Goal: Ask a question

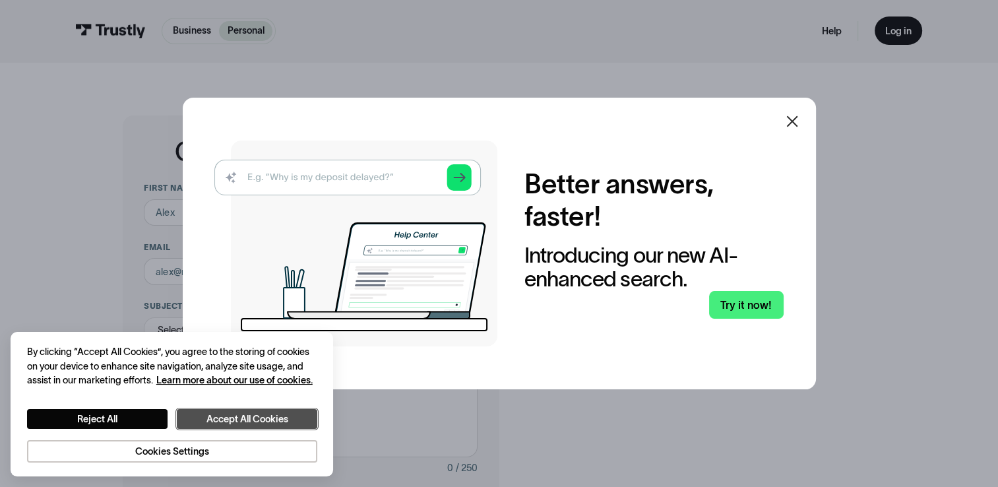
click at [317, 409] on button "Accept All Cookies" at bounding box center [247, 419] width 140 height 20
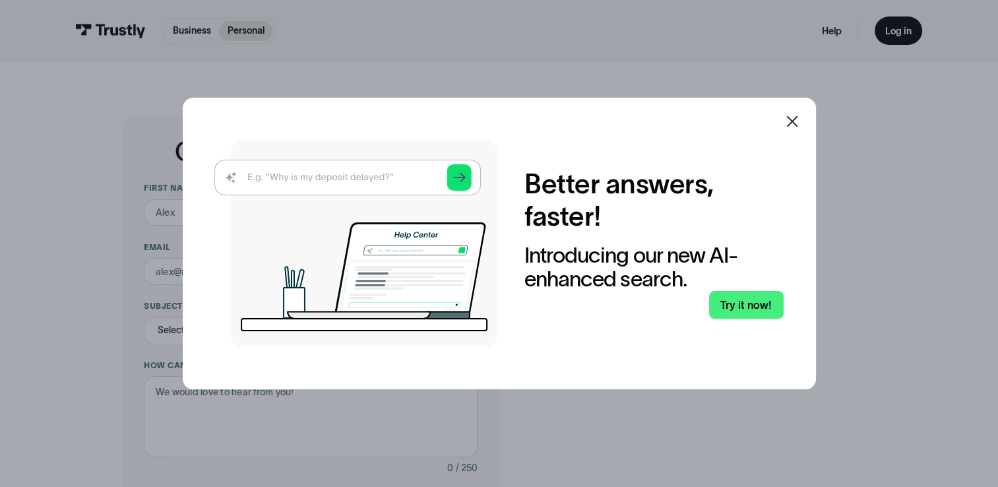
click at [800, 113] on icon at bounding box center [792, 121] width 16 height 16
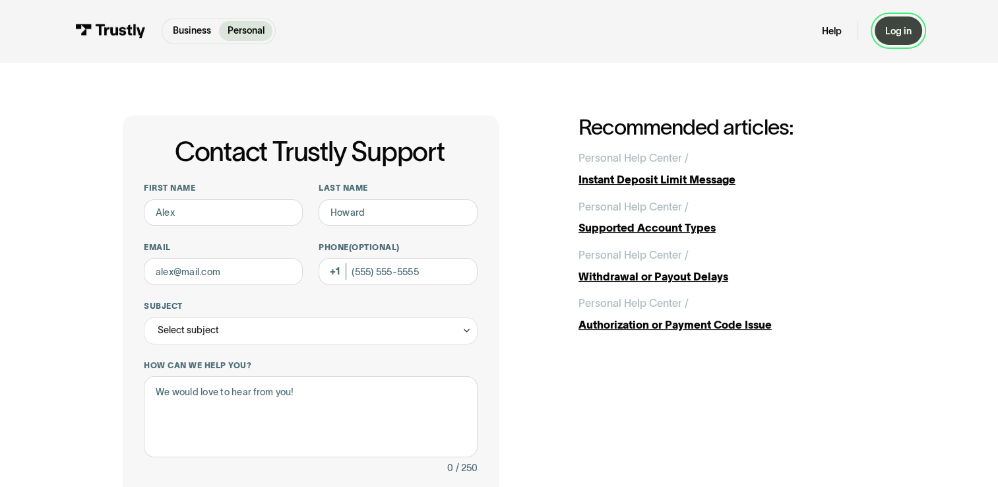
click at [911, 38] on div "Log in" at bounding box center [898, 31] width 26 height 13
click at [826, 38] on link "Help" at bounding box center [832, 31] width 20 height 13
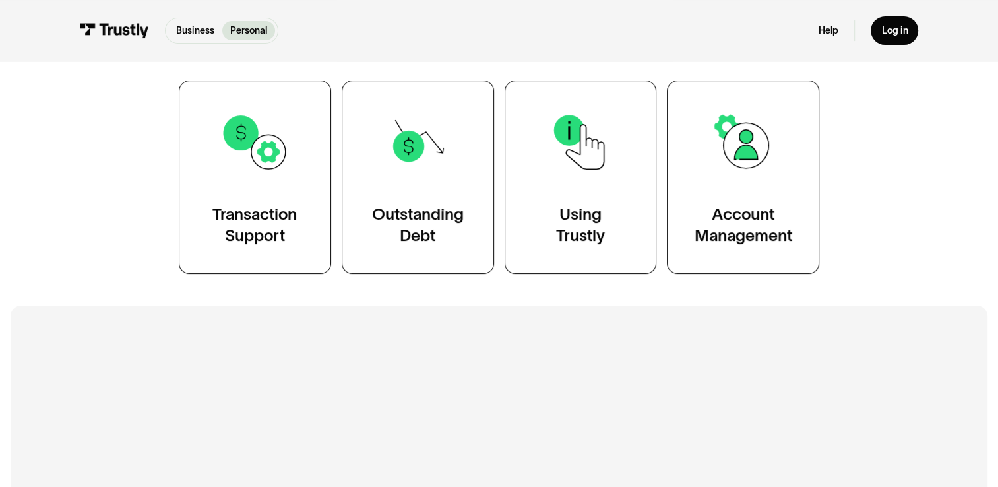
scroll to position [462, 0]
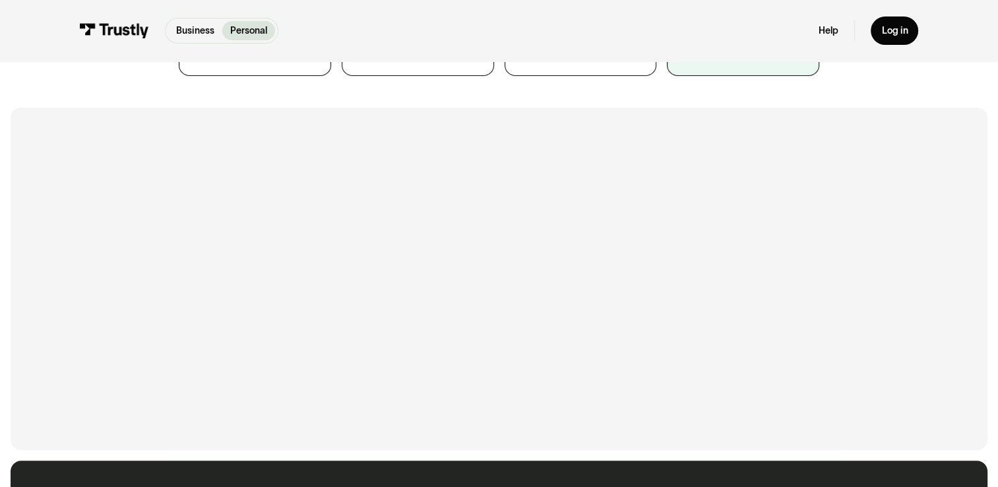
click at [792, 49] on div "Account Management" at bounding box center [743, 27] width 98 height 43
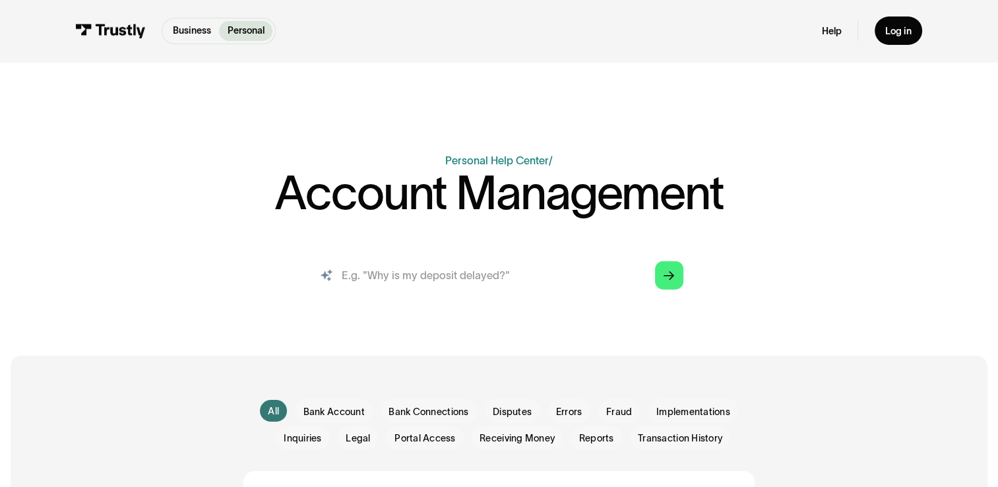
click at [510, 296] on input "search" at bounding box center [499, 274] width 390 height 43
type input "can not log into National Exchange Bank and Trust"
click at [674, 282] on icon "Arrow Right" at bounding box center [668, 275] width 11 height 11
